Goal: Share content: Share content

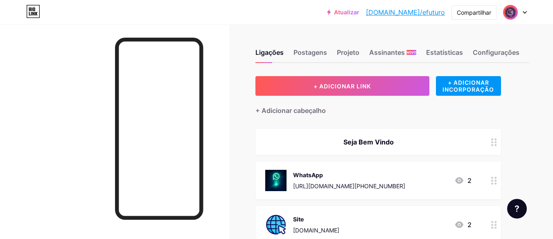
click at [539, 34] on div "Ligações Postagens Projeto Assinantes NOVO Estatísticas Configurações + ADICION…" at bounding box center [282, 204] width 564 height 359
click at [470, 15] on font "Compartilhar" at bounding box center [474, 12] width 34 height 7
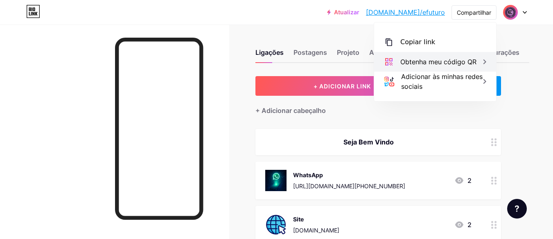
click at [439, 64] on font "Obtenha meu código QR" at bounding box center [438, 62] width 76 height 8
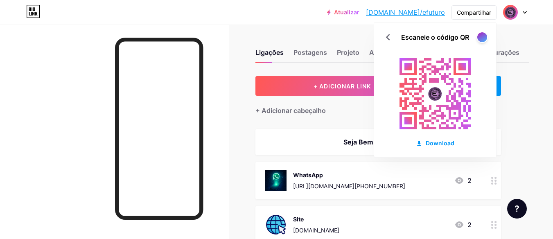
click at [482, 43] on div at bounding box center [482, 37] width 11 height 11
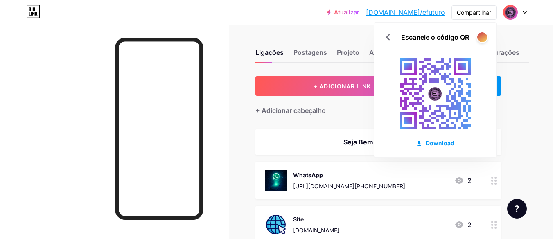
click at [482, 43] on div at bounding box center [482, 37] width 11 height 11
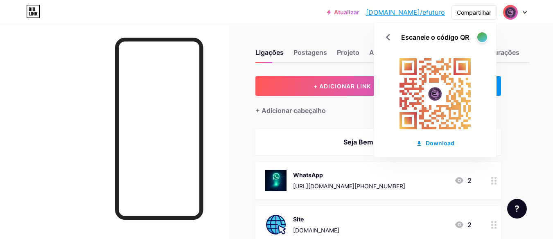
click at [482, 43] on div at bounding box center [482, 37] width 11 height 11
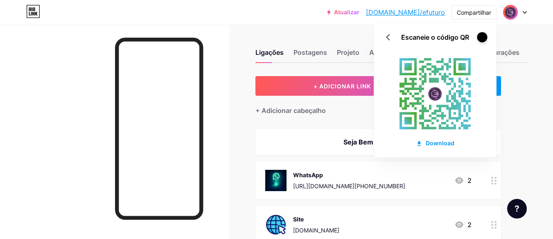
click at [482, 41] on div at bounding box center [482, 37] width 10 height 10
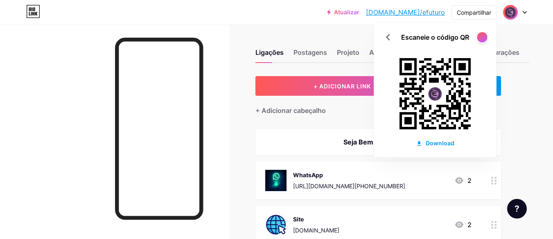
click at [482, 41] on div at bounding box center [482, 37] width 10 height 10
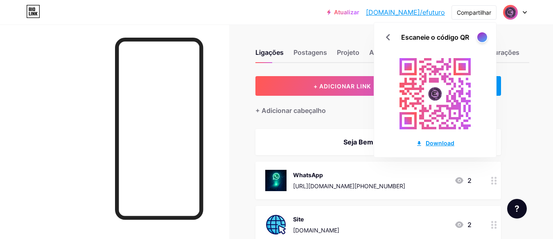
click at [440, 144] on font "Download" at bounding box center [440, 143] width 29 height 7
click at [531, 95] on div "Ligações Postagens Projeto Assinantes NOVO Estatísticas Configurações + ADICION…" at bounding box center [282, 204] width 564 height 359
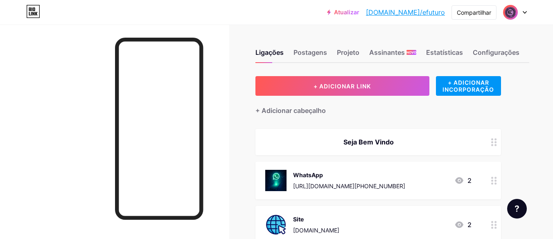
click at [527, 12] on icon at bounding box center [525, 12] width 4 height 3
